Goal: Use online tool/utility: Utilize a website feature to perform a specific function

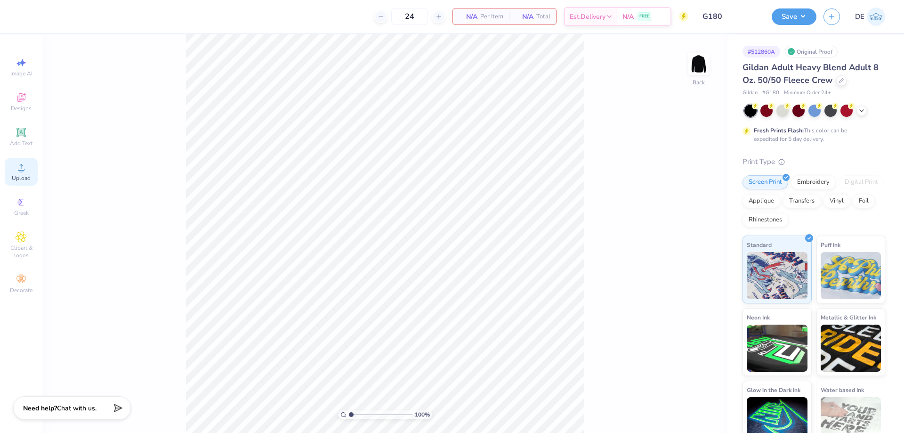
click at [20, 168] on icon at bounding box center [21, 166] width 11 height 11
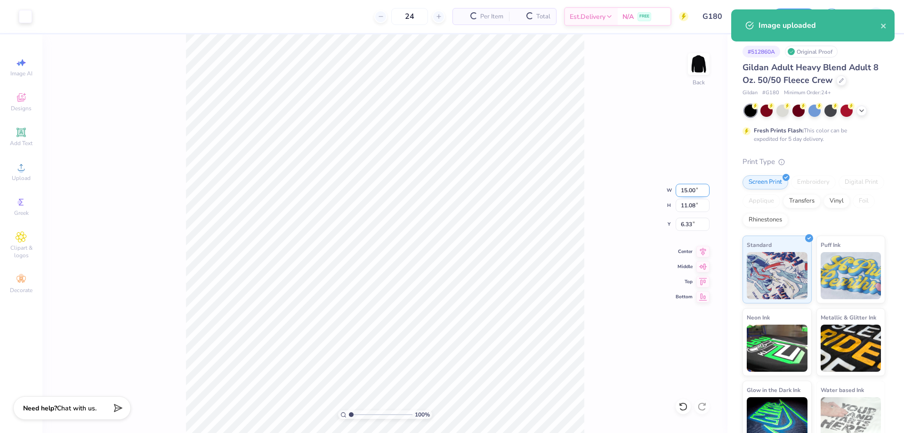
click at [693, 192] on input "15.00" at bounding box center [693, 190] width 34 height 13
type input "10.00"
type input "7.39"
click at [682, 226] on input "8.18" at bounding box center [693, 224] width 34 height 13
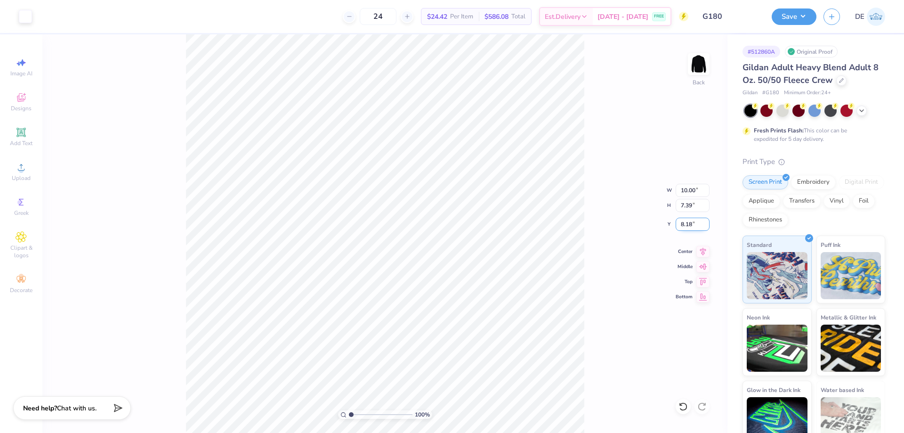
click at [682, 226] on input "8.18" at bounding box center [693, 224] width 34 height 13
type input "3.00"
click at [779, 10] on button "Save" at bounding box center [794, 15] width 45 height 16
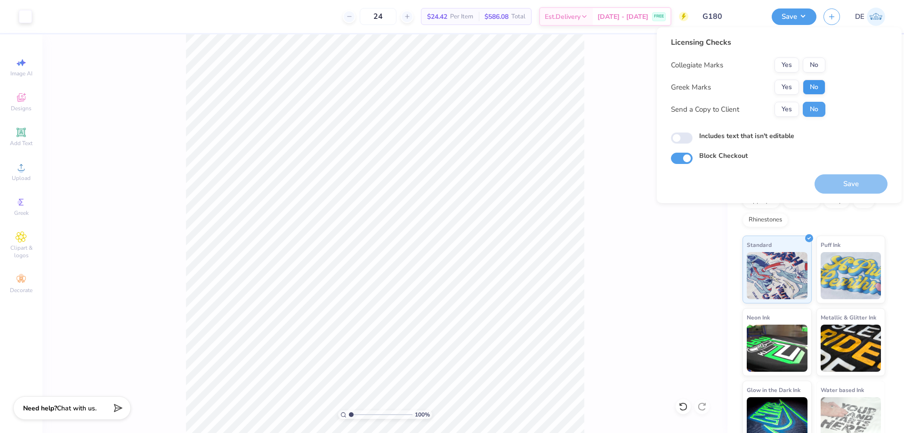
click at [803, 88] on div "Yes No" at bounding box center [800, 87] width 51 height 15
click at [813, 69] on button "No" at bounding box center [814, 64] width 23 height 15
click at [819, 87] on button "No" at bounding box center [814, 87] width 23 height 15
click at [834, 178] on button "Save" at bounding box center [851, 183] width 73 height 19
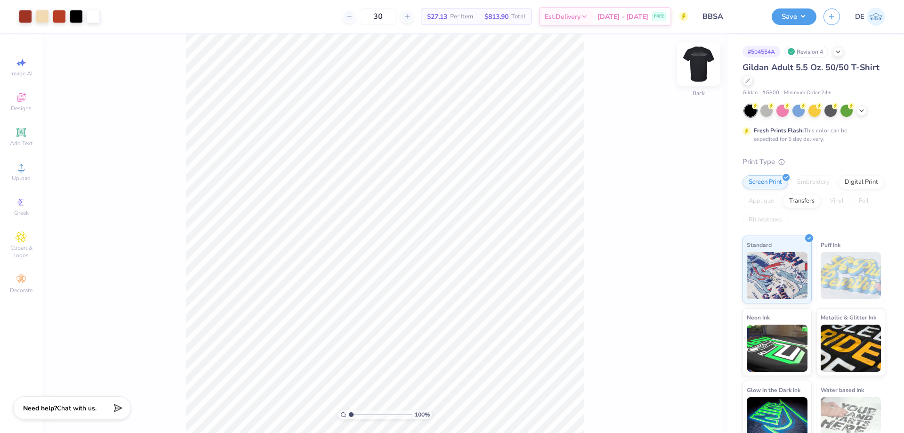
click at [702, 65] on img at bounding box center [699, 64] width 38 height 38
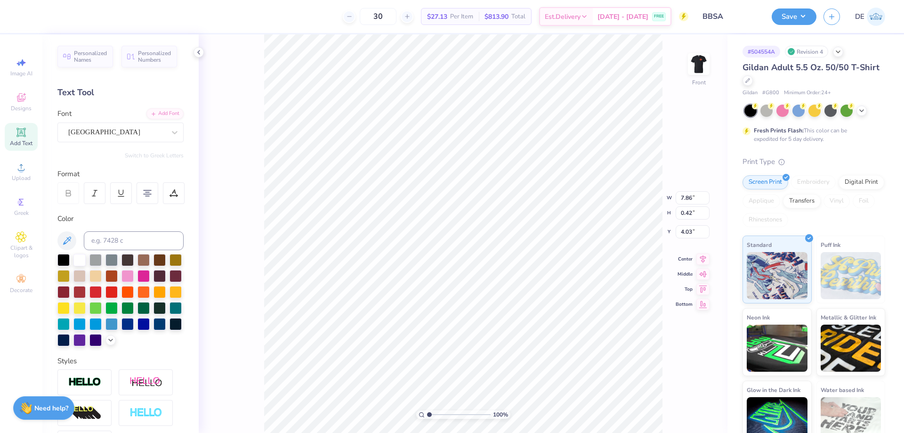
scroll to position [8, 4]
paste textarea
type textarea "Black Business Student Association"
type input "7.72"
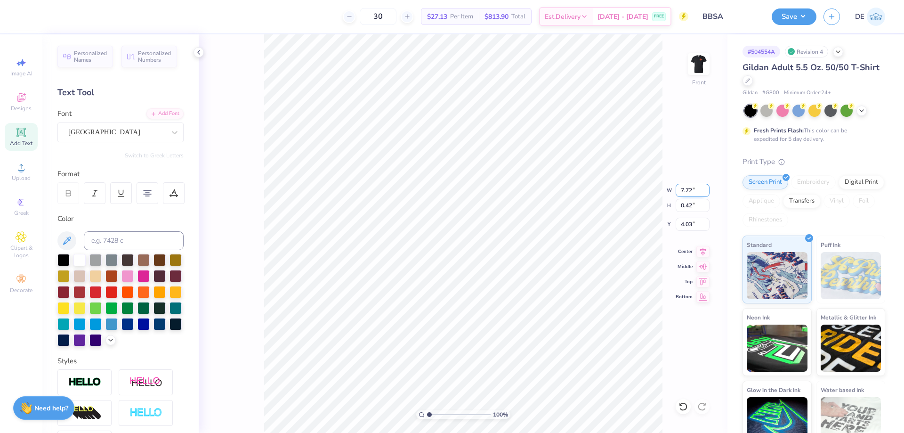
click at [685, 189] on input "7.72" at bounding box center [693, 190] width 34 height 13
click at [684, 189] on input "7.72" at bounding box center [693, 190] width 34 height 13
type input "8.00"
type input "0.44"
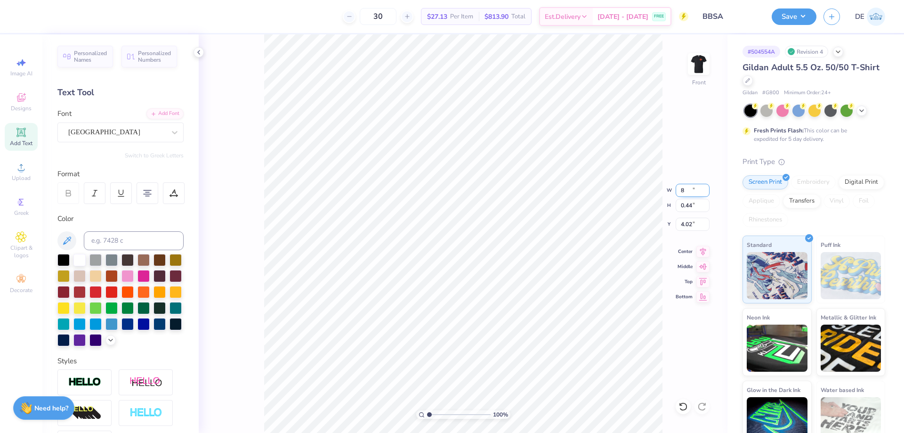
type input "4.02"
click at [684, 189] on input "8.00" at bounding box center [693, 190] width 34 height 13
type input "9.00"
type input "0.49"
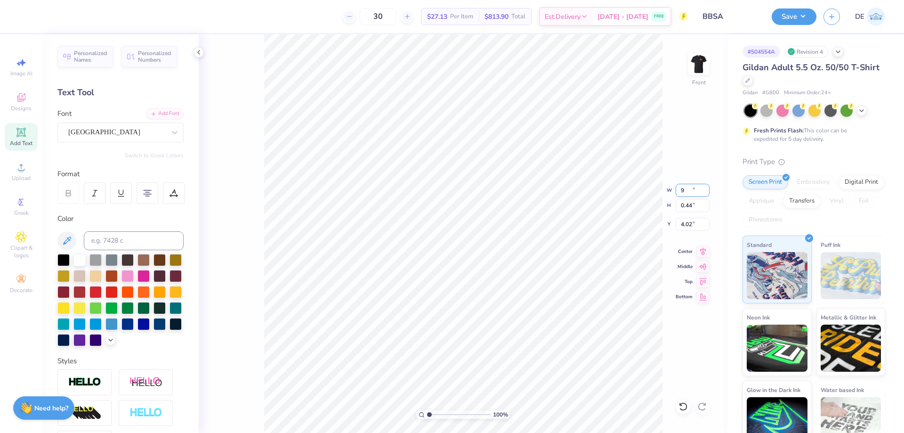
type input "3.99"
click at [678, 192] on input "12.96" at bounding box center [693, 190] width 34 height 13
type input "12.50"
type input "2.57"
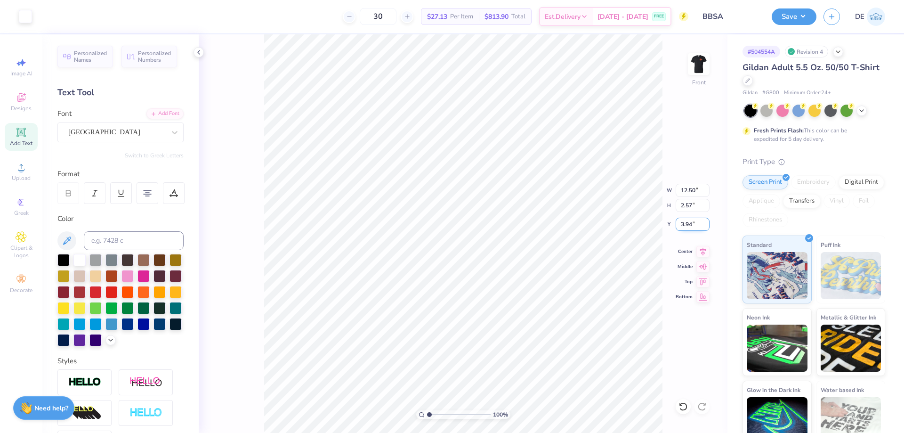
click at [685, 225] on input "3.94" at bounding box center [693, 224] width 34 height 13
type input "3.00"
click at [82, 259] on div at bounding box center [79, 259] width 12 height 12
click at [81, 257] on div at bounding box center [79, 259] width 12 height 12
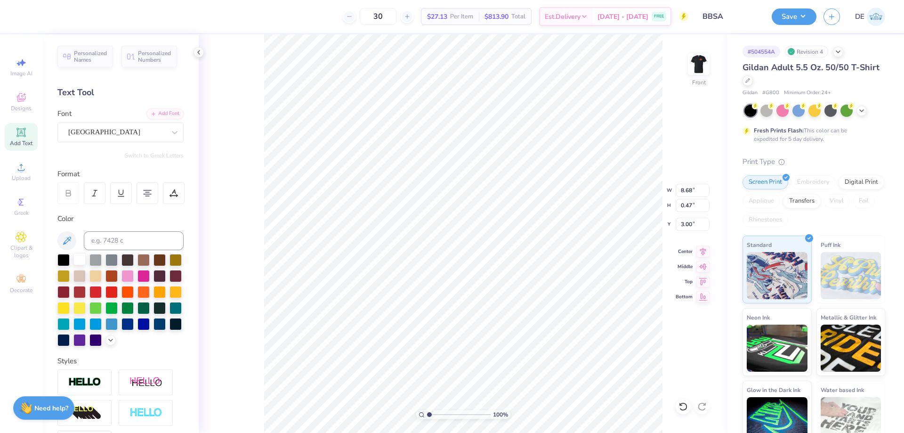
click at [80, 258] on div at bounding box center [79, 259] width 12 height 12
click at [701, 56] on img at bounding box center [699, 64] width 38 height 38
click at [23, 170] on icon at bounding box center [21, 167] width 7 height 7
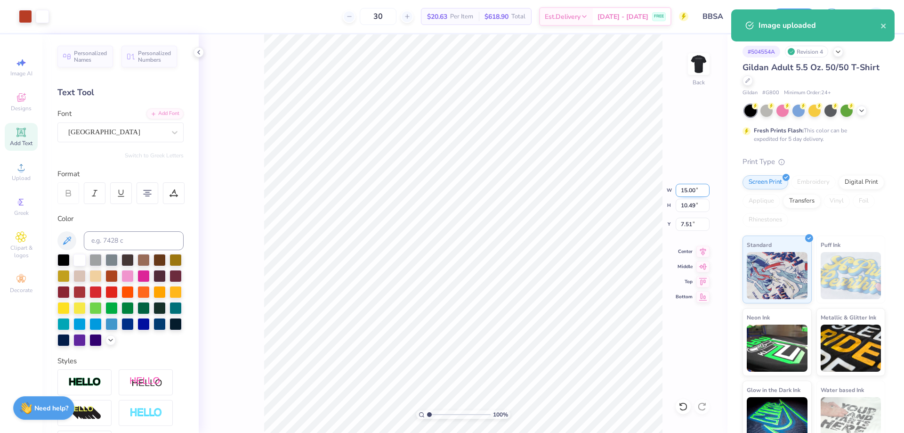
click at [683, 194] on input "15.00" at bounding box center [693, 190] width 34 height 13
type input "3"
type input "4.00"
type input "2.80"
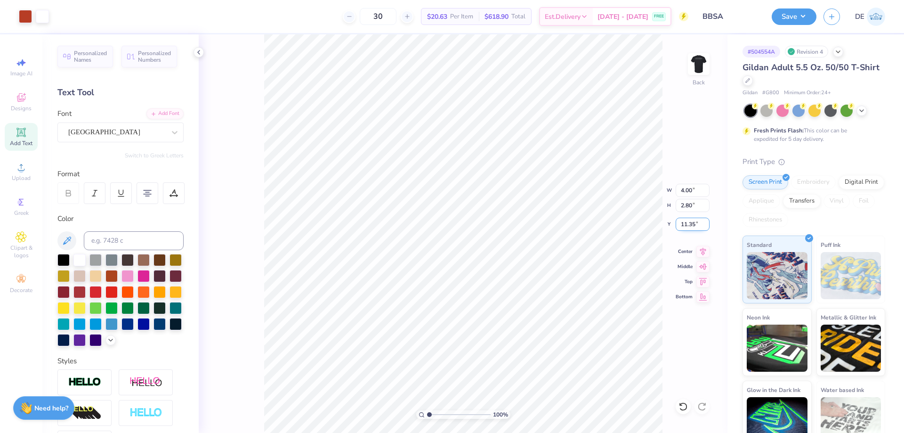
click at [680, 226] on input "11.35" at bounding box center [693, 224] width 34 height 13
type input "3.00"
click at [696, 76] on img at bounding box center [699, 64] width 38 height 38
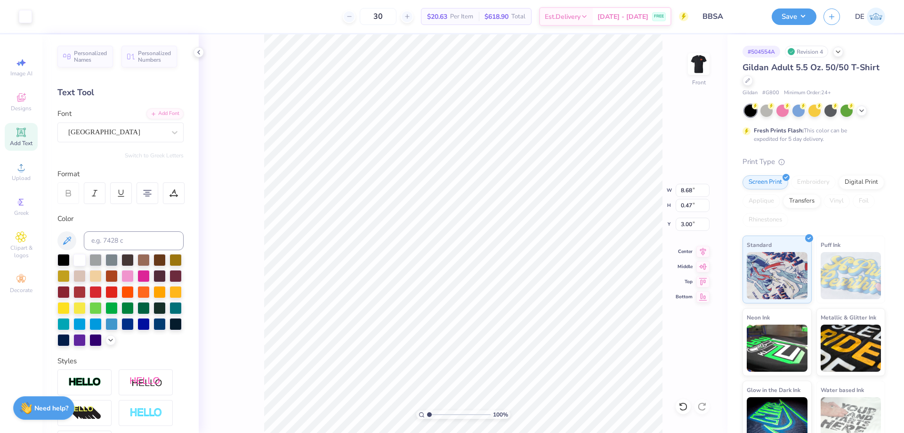
type input "8.68"
type input "0.47"
type input "3.00"
click at [680, 190] on input "8.68" at bounding box center [693, 190] width 34 height 13
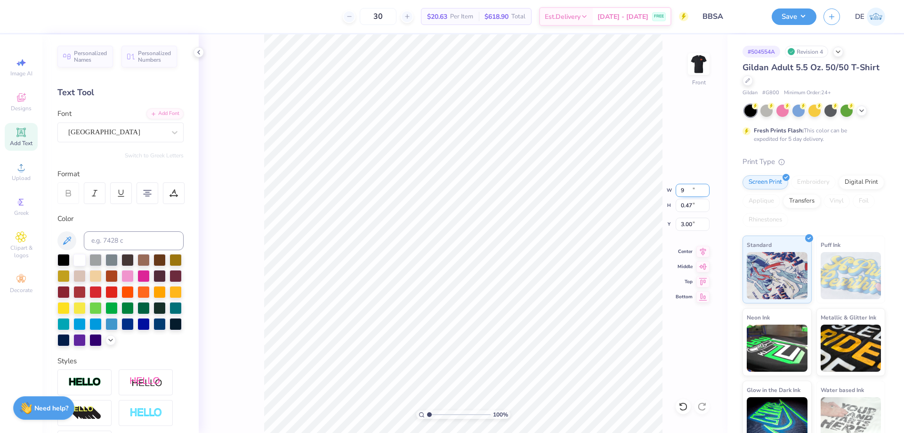
type input "9.00"
type input "0.49"
type input "2.99"
click at [680, 228] on input "2.99" at bounding box center [693, 224] width 34 height 13
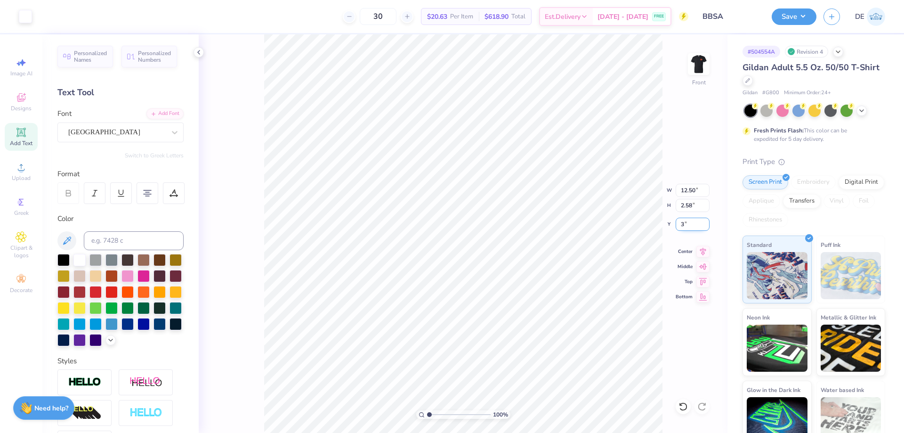
type input "3.00"
click at [700, 65] on img at bounding box center [699, 64] width 38 height 38
click at [692, 66] on img at bounding box center [699, 64] width 38 height 38
click at [788, 16] on button "Save" at bounding box center [794, 15] width 45 height 16
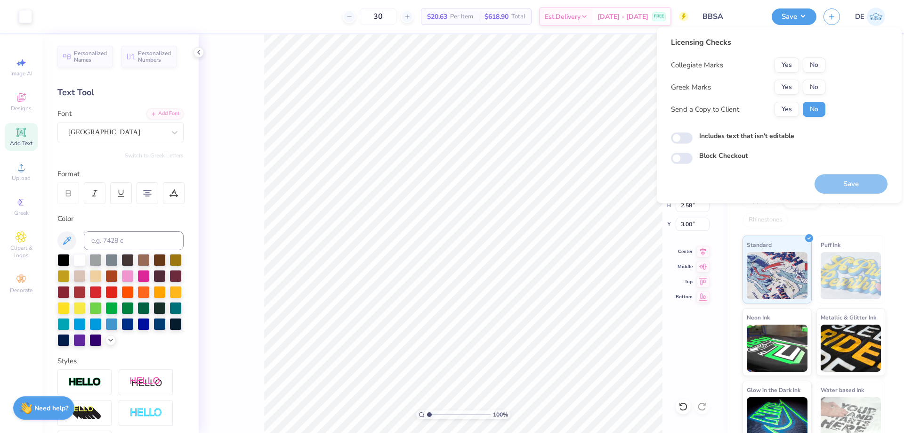
click at [801, 86] on div "Yes No" at bounding box center [800, 87] width 51 height 15
click at [809, 62] on button "No" at bounding box center [814, 64] width 23 height 15
click at [814, 82] on button "No" at bounding box center [814, 87] width 23 height 15
click at [840, 185] on button "Save" at bounding box center [851, 183] width 73 height 19
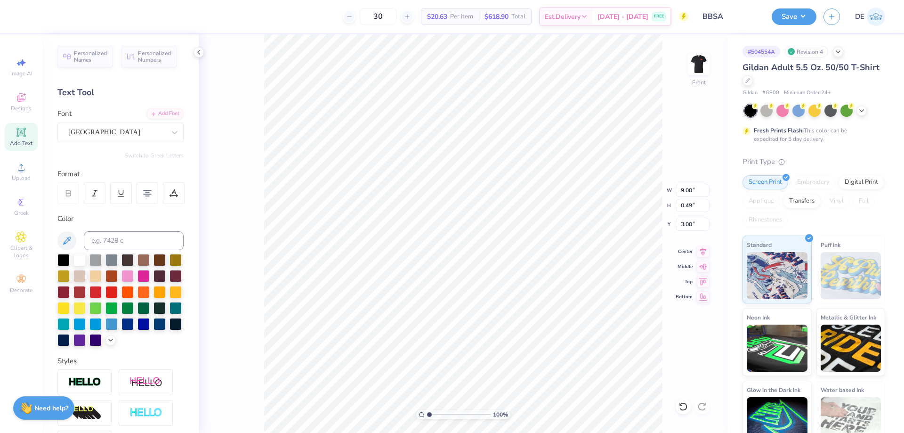
scroll to position [8, 4]
click at [706, 63] on img at bounding box center [699, 64] width 38 height 38
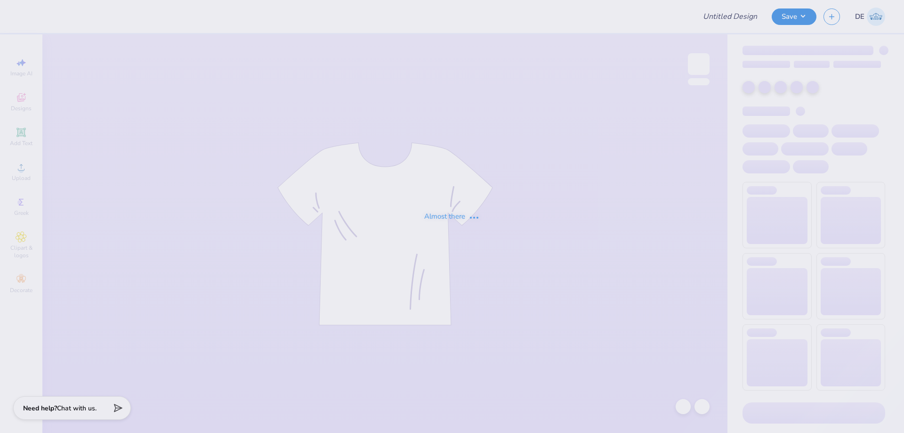
type input "Maryam Siddiqi : University of Houston-Clear Lake"
